Goal: Task Accomplishment & Management: Complete application form

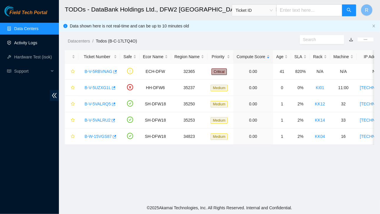
scroll to position [1, 0]
click at [27, 44] on link "Activity Logs" at bounding box center [25, 42] width 23 height 5
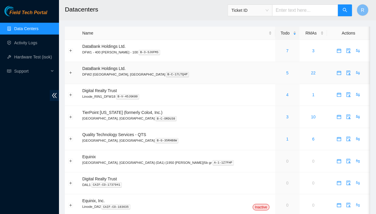
click at [217, 65] on td "DataBank Holdings Ltd. DFW2 [GEOGRAPHIC_DATA], [GEOGRAPHIC_DATA] B-C-17LTQ4P" at bounding box center [177, 73] width 196 height 22
click at [286, 72] on link "5" at bounding box center [287, 72] width 2 height 5
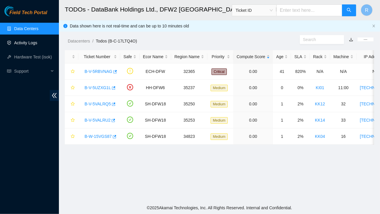
click at [26, 44] on link "Activity Logs" at bounding box center [25, 42] width 23 height 5
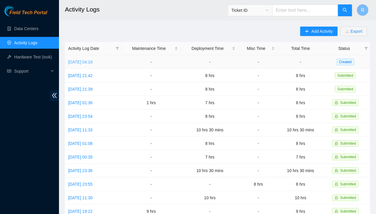
click at [93, 60] on link "[DATE] 04:18" at bounding box center [80, 62] width 24 height 5
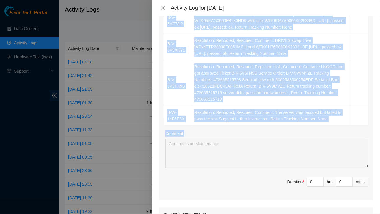
scroll to position [201, 0]
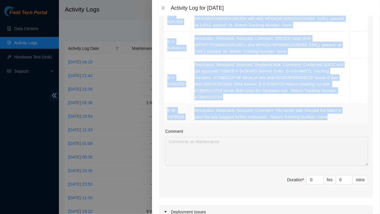
drag, startPoint x: 168, startPoint y: 57, endPoint x: 327, endPoint y: 103, distance: 165.9
click at [327, 103] on tbody "B-W-15F960T Resolution: Rebooted, Rescued, Replaced disk, Comment: Ticket:B-W-1…" at bounding box center [266, 25] width 204 height 196
copy tbody "B-W-15F960T Resolution: Rebooted, Rescued, Replaced disk, Comment: Ticket:B-W-1…"
click at [311, 175] on input "0" at bounding box center [315, 179] width 17 height 9
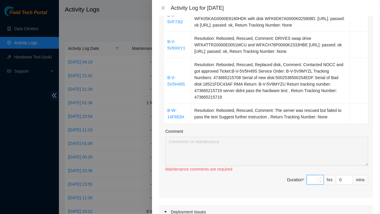
type input "8"
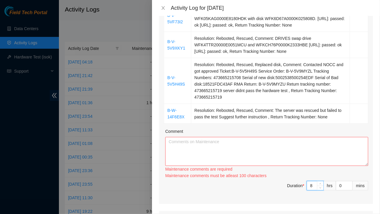
type input "8"
click at [246, 137] on textarea "Comment" at bounding box center [266, 151] width 203 height 29
paste textarea "B-W-15F960T Resolution: Rebooted, Rescued, Replaced disk, Comment: Ticket:B-W-1…"
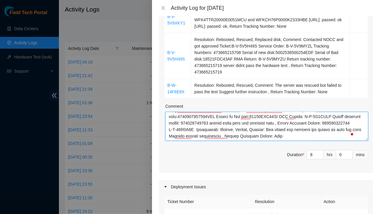
scroll to position [0, 0]
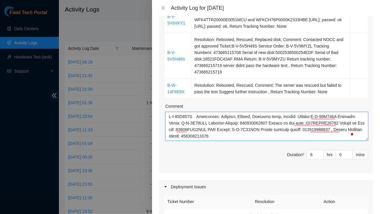
click at [168, 112] on textarea "Comment" at bounding box center [266, 126] width 203 height 29
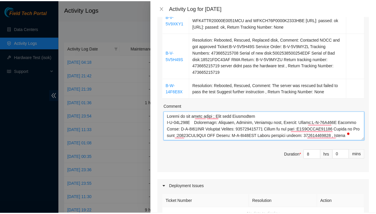
scroll to position [451, 0]
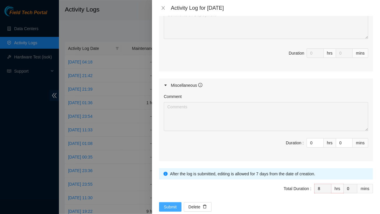
type textarea "Worked on the below cases ; Data bank [PERSON_NAME]-15F960T Resolution: Reboote…"
click at [167, 203] on span "Submit" at bounding box center [170, 206] width 13 height 6
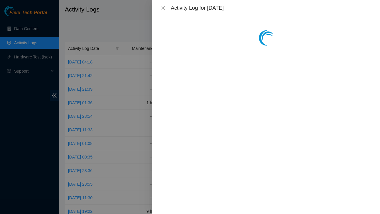
scroll to position [0, 0]
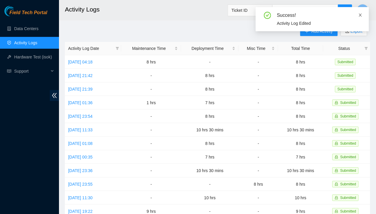
click at [360, 15] on icon "close" at bounding box center [360, 15] width 3 height 3
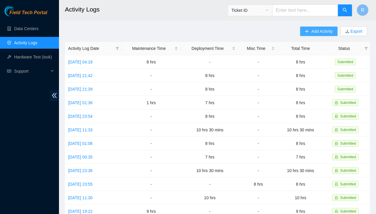
click at [324, 30] on span "Add Activity" at bounding box center [321, 31] width 21 height 6
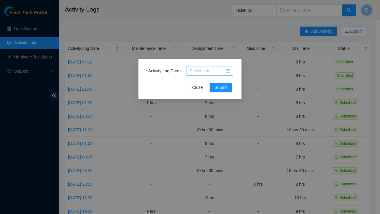
click at [227, 70] on div at bounding box center [210, 70] width 40 height 6
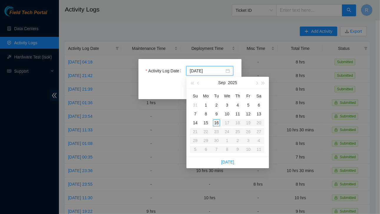
type input "[DATE]"
click at [205, 122] on div "15" at bounding box center [205, 122] width 7 height 7
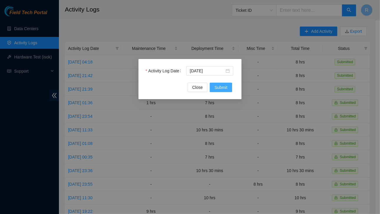
click at [220, 88] on span "Submit" at bounding box center [221, 87] width 13 height 6
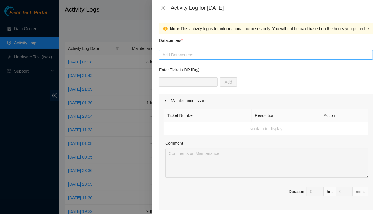
click at [189, 56] on div at bounding box center [266, 54] width 211 height 7
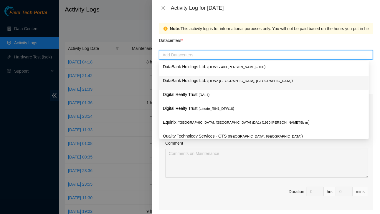
click at [200, 82] on p "DataBank Holdings Ltd. ( DFW2 [GEOGRAPHIC_DATA], [GEOGRAPHIC_DATA] )" at bounding box center [264, 80] width 202 height 7
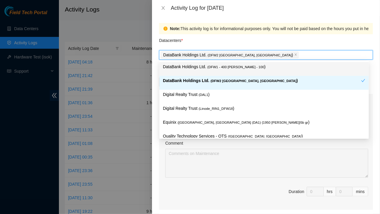
click at [253, 43] on div "Datacenters *" at bounding box center [266, 42] width 214 height 16
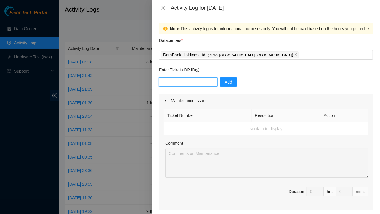
click at [182, 81] on input "text" at bounding box center [188, 81] width 59 height 9
paste input "DP83579"
type input "DP83579"
click at [225, 83] on span "Add" at bounding box center [228, 82] width 7 height 6
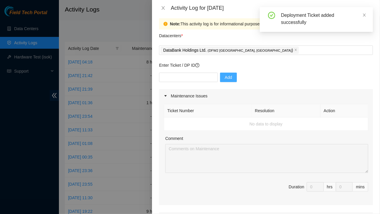
scroll to position [5, 0]
click at [198, 79] on input "text" at bounding box center [188, 76] width 59 height 9
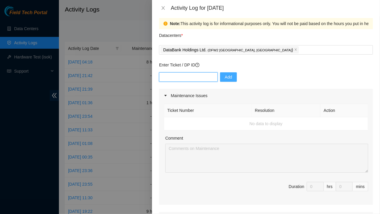
paste input "DP83579"
type input "DP83579"
click at [225, 76] on span "Add" at bounding box center [228, 77] width 7 height 6
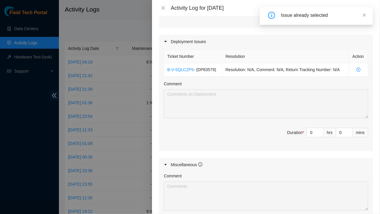
scroll to position [182, 0]
click at [309, 131] on input "0" at bounding box center [315, 132] width 17 height 9
type input "8"
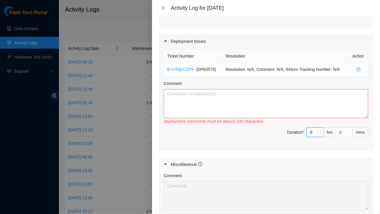
type input "8"
click at [177, 96] on textarea "Comment" at bounding box center [266, 103] width 205 height 29
paste textarea "FABRIC-DFW3: Make region(s) Large Region Ready: FABRIC-DFW31p,FABRIC-DFW31q Inb…"
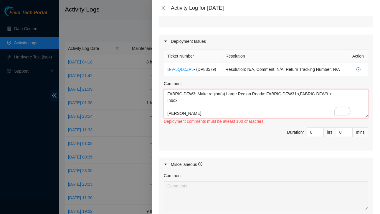
scroll to position [0, 0]
click at [167, 92] on textarea "FABRIC-DFW3: Make region(s) Large Region Ready: FABRIC-DFW31p,FABRIC-DFW31q Inb…" at bounding box center [266, 103] width 205 height 29
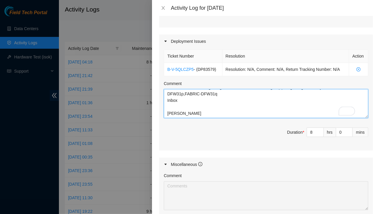
scroll to position [13, 0]
drag, startPoint x: 167, startPoint y: 93, endPoint x: 189, endPoint y: 105, distance: 24.8
click at [189, 105] on textarea "Wokred on New cabling design FABRIC-DFW3: Make region(s) Large Region Ready: FA…" at bounding box center [266, 103] width 205 height 29
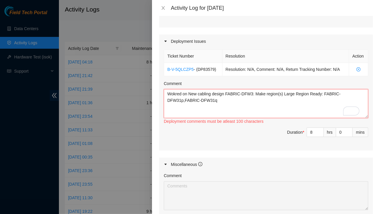
scroll to position [0, 0]
click at [183, 116] on textarea "Wokred on New cabling design FABRIC-DFW3: Make region(s) Large Region Ready: FA…" at bounding box center [266, 103] width 205 height 29
paste textarea "RACK KH08 hostname_a port_a rack_a NOW hostname_z port_z rack_z MOVE hostname_z…"
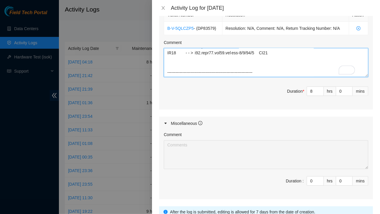
paste textarea "Hi Team, Update: [DATE] KH08 New FE to Leaf Connections: 16 uplinks — Completed…"
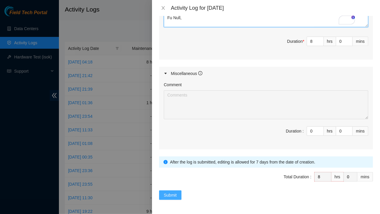
type textarea "Wokred on New cabling design FABRIC-DFW3: Make region(s) Large Region Ready: FA…"
click at [170, 192] on span "Submit" at bounding box center [170, 195] width 13 height 6
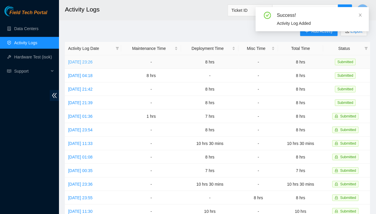
click at [93, 62] on link "[DATE] 23:26" at bounding box center [80, 62] width 24 height 5
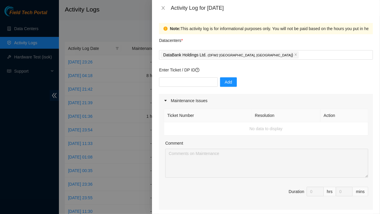
click at [164, 11] on div "Activity Log for [DATE]" at bounding box center [266, 8] width 214 height 6
click at [162, 9] on icon "close" at bounding box center [163, 8] width 5 height 5
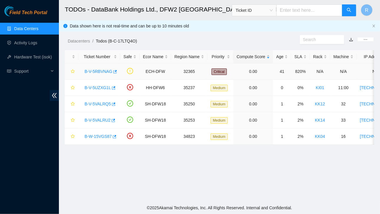
scroll to position [71, 0]
click at [104, 135] on link "B-W-15VGS87" at bounding box center [98, 136] width 27 height 5
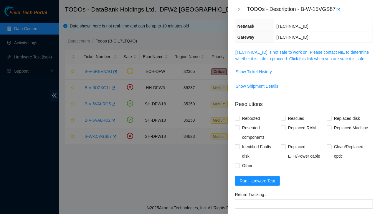
scroll to position [51, 0]
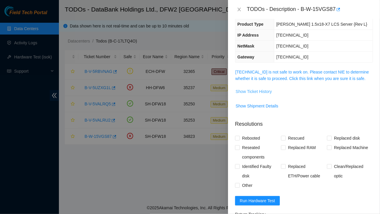
click at [259, 88] on span "Show Ticket History" at bounding box center [254, 91] width 36 height 6
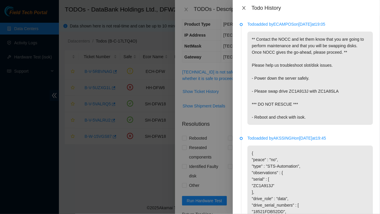
click at [243, 7] on icon "close" at bounding box center [243, 8] width 3 height 4
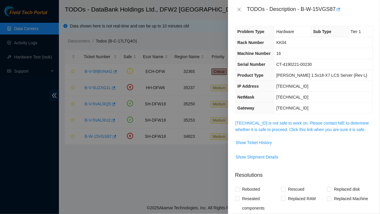
scroll to position [137, 0]
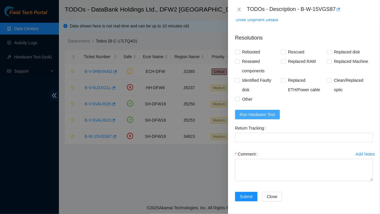
click at [261, 111] on span "Run Hardware Test" at bounding box center [257, 114] width 35 height 6
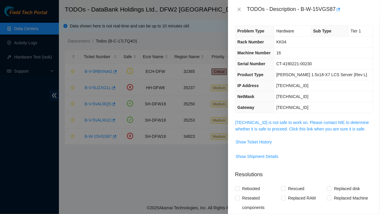
scroll to position [1, 0]
click at [255, 142] on span "Show Ticket History" at bounding box center [254, 142] width 36 height 6
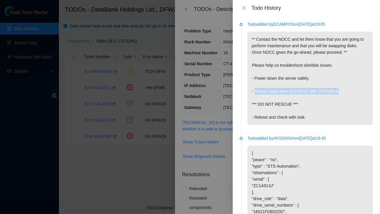
drag, startPoint x: 255, startPoint y: 92, endPoint x: 336, endPoint y: 90, distance: 81.1
click at [336, 90] on p "** Contact the NOCC and let them know that you are going to perform maintenance…" at bounding box center [311, 78] width 126 height 93
copy p "Please swap drive ZC1A913J with ZC1A8SLA"
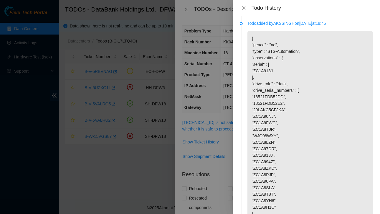
scroll to position [114, 0]
click at [245, 6] on icon "close" at bounding box center [244, 8] width 5 height 5
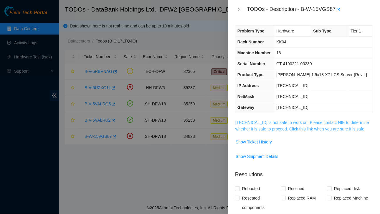
scroll to position [162, 0]
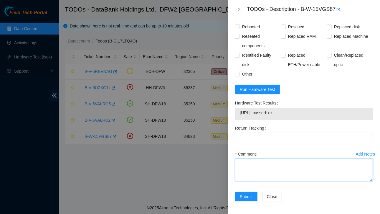
click at [271, 168] on textarea "Comment" at bounding box center [304, 170] width 138 height 22
paste textarea "Please swap drive ZC1A913J with ZC1A8SLA"
click at [251, 163] on textarea "Please swap drive ZC1A913J with ZC1A8SLA" at bounding box center [304, 170] width 138 height 22
click at [259, 164] on textarea "Drive swap drive ZC1A913J with ZC1A8SLA" at bounding box center [304, 170] width 138 height 22
click at [275, 162] on textarea "Drive swaped drive ZC1A913J with ZC1A8SLA" at bounding box center [304, 170] width 138 height 22
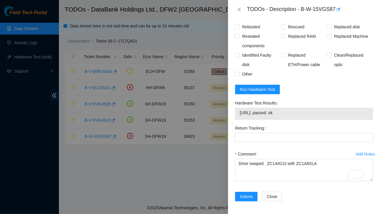
click at [242, 111] on span "184.28.172.57: passed: ok" at bounding box center [304, 112] width 128 height 6
drag, startPoint x: 240, startPoint y: 111, endPoint x: 287, endPoint y: 111, distance: 47.2
click at [287, 111] on span "184.28.172.57: passed: ok" at bounding box center [304, 112] width 128 height 6
copy span "184.28.172.57: passed: ok"
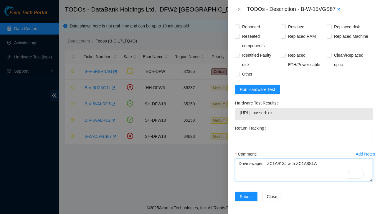
click at [319, 163] on textarea "Drive swaped ZC1A913J with ZC1A8SLA" at bounding box center [304, 170] width 138 height 22
paste textarea "184.28.172.57: passed: ok"
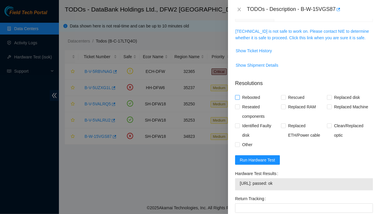
type textarea "Drive swaped ZC1A913J with ZC1A8SLA 184.28.172.57: passed: ok"
click at [239, 96] on input "Rebooted" at bounding box center [237, 97] width 4 height 4
checkbox input "true"
click at [281, 96] on input "Rescued" at bounding box center [283, 97] width 4 height 4
checkbox input "true"
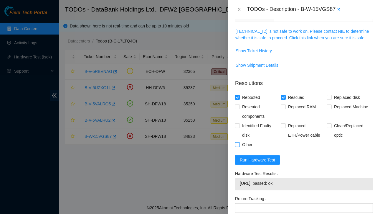
click at [239, 142] on input "Other" at bounding box center [237, 144] width 4 height 4
checkbox input "true"
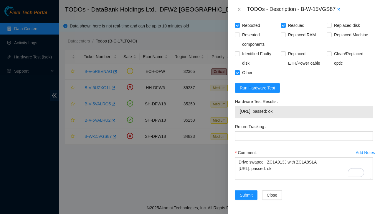
scroll to position [166, 0]
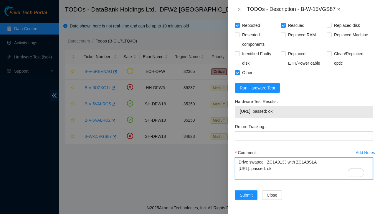
click at [238, 160] on textarea "Drive swaped ZC1A913J with ZC1A8SLA 184.28.172.57: passed: ok" at bounding box center [304, 168] width 138 height 22
type textarea "Contacted NOCC got green Drive swaped ZC1A913J with ZC1A8SLA 184.28.172.57: pas…"
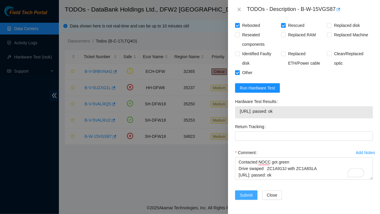
click at [243, 192] on span "Submit" at bounding box center [246, 195] width 13 height 6
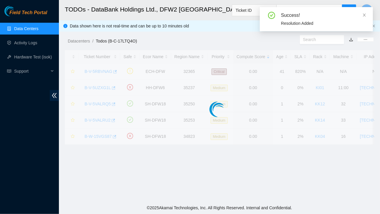
scroll to position [156, 0]
